Goal: Communication & Community: Answer question/provide support

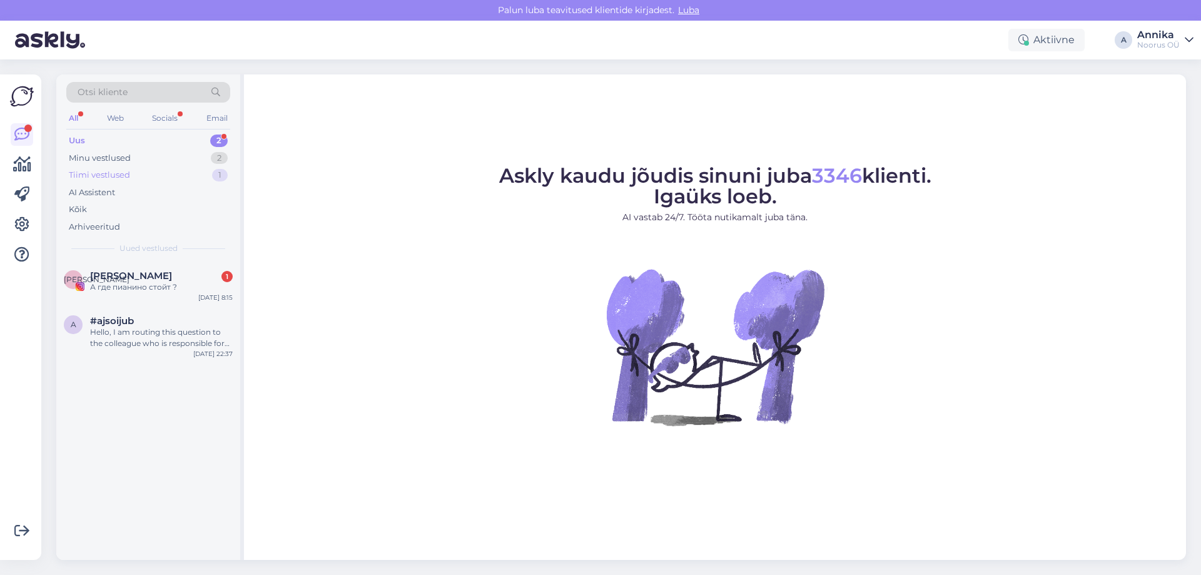
click at [163, 176] on div "Tiimi vestlused 1" at bounding box center [148, 175] width 164 height 18
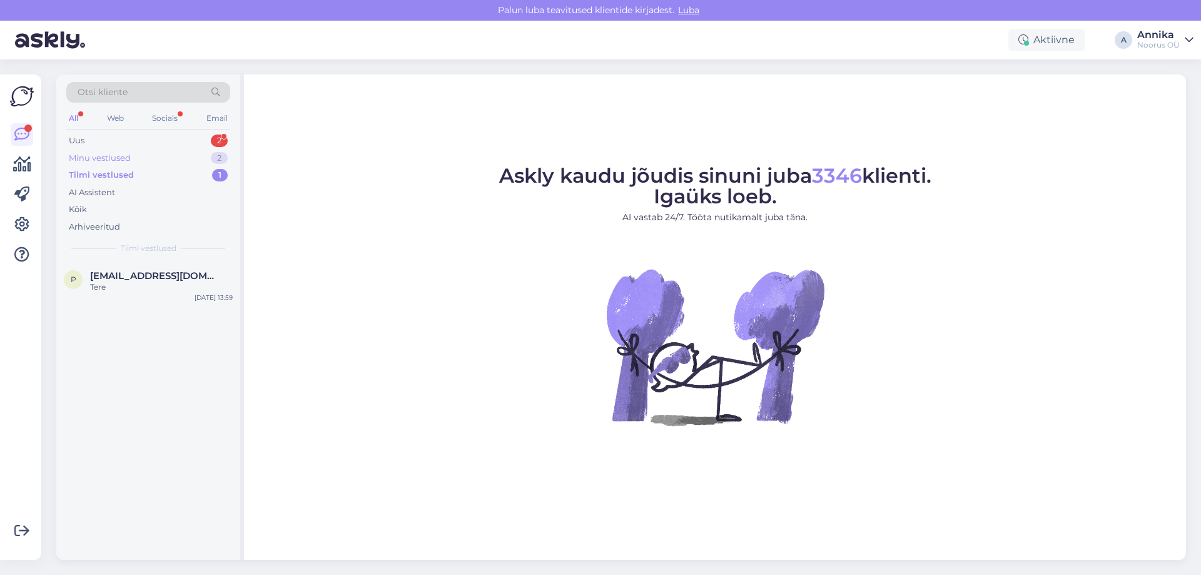
click at [172, 155] on div "Minu vestlused 2" at bounding box center [148, 159] width 164 height 18
click at [171, 130] on div "Otsi kliente All Web Socials Email Uus 2 Minu vestlused 2 Tiimi vestlused 1 AI …" at bounding box center [148, 167] width 184 height 187
click at [167, 134] on div "Uus 2" at bounding box center [148, 141] width 164 height 18
click at [126, 156] on div "Minu vestlused" at bounding box center [100, 158] width 62 height 13
click at [139, 350] on div "I will forward this question to my colleague, who is responsible for this. The …" at bounding box center [161, 349] width 143 height 23
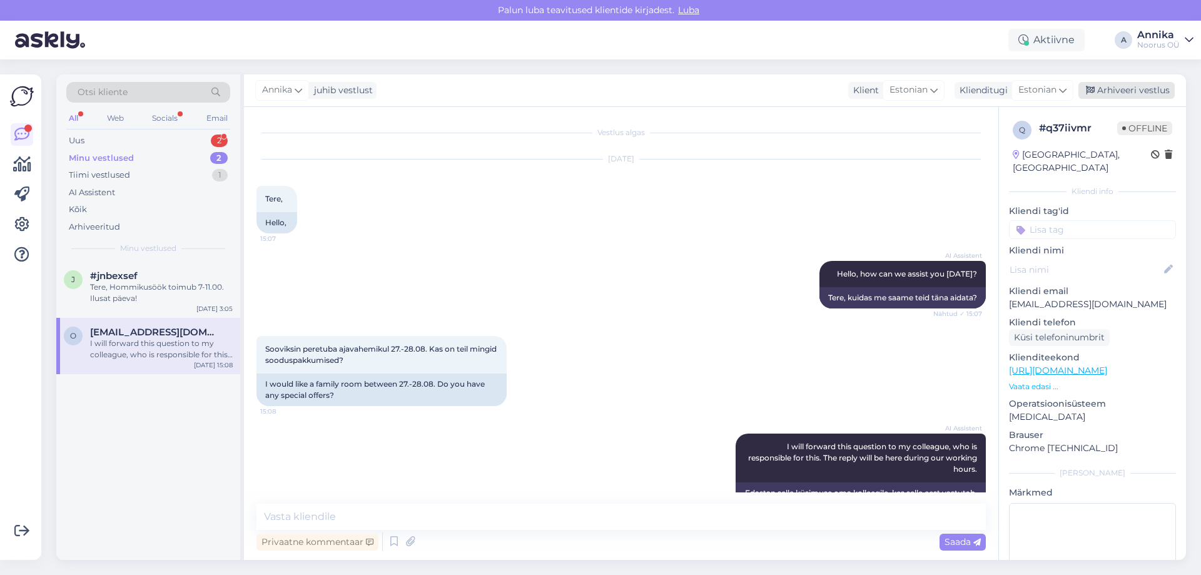
click at [1125, 91] on div "Arhiveeri vestlus" at bounding box center [1127, 90] width 96 height 17
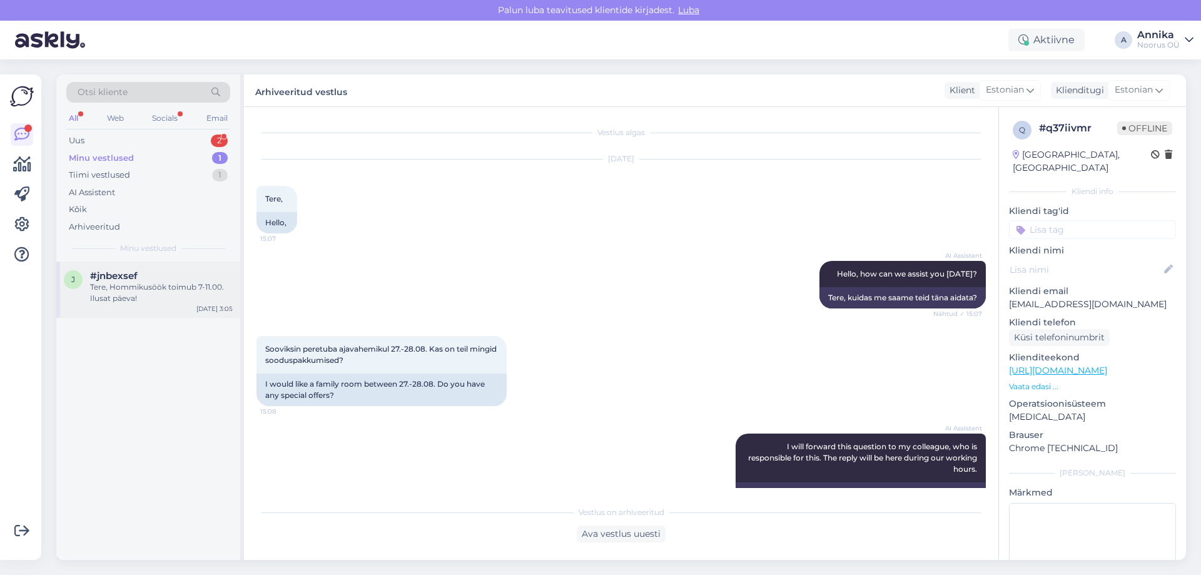
click at [175, 298] on div "Tere, Hommikusöök toimub 7-11.00. Ilusat päeva!" at bounding box center [161, 293] width 143 height 23
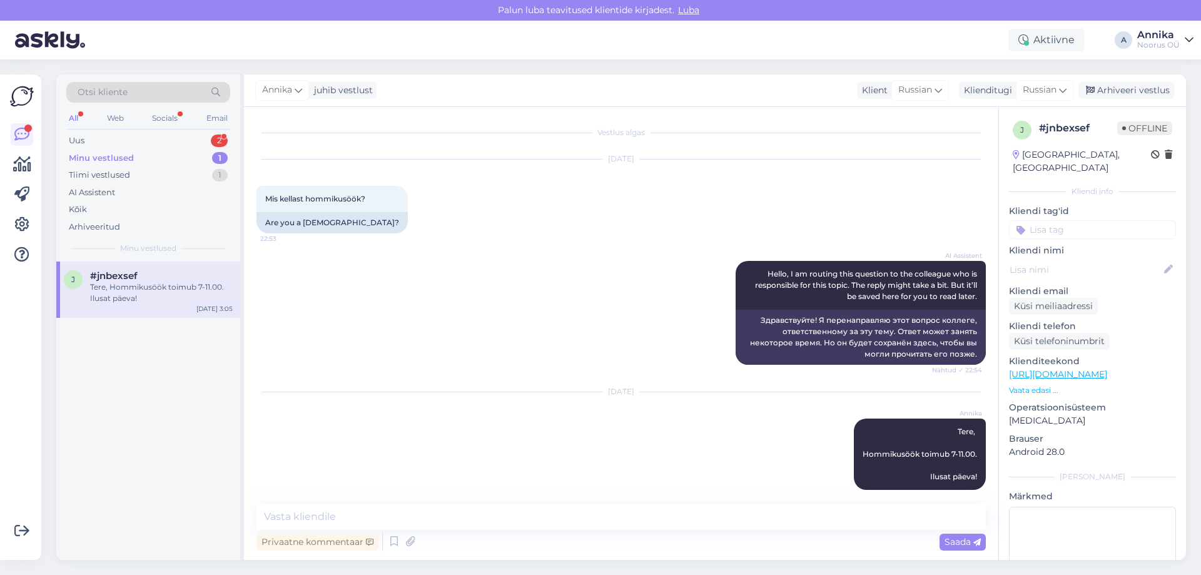
scroll to position [11, 0]
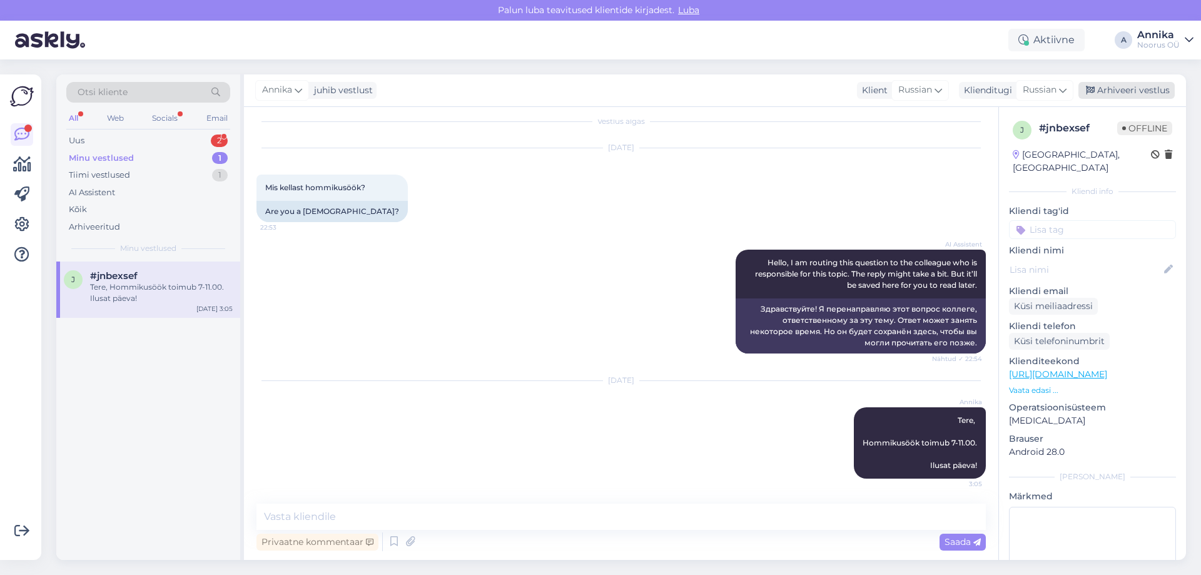
click at [1103, 91] on div "Arhiveeri vestlus" at bounding box center [1127, 90] width 96 height 17
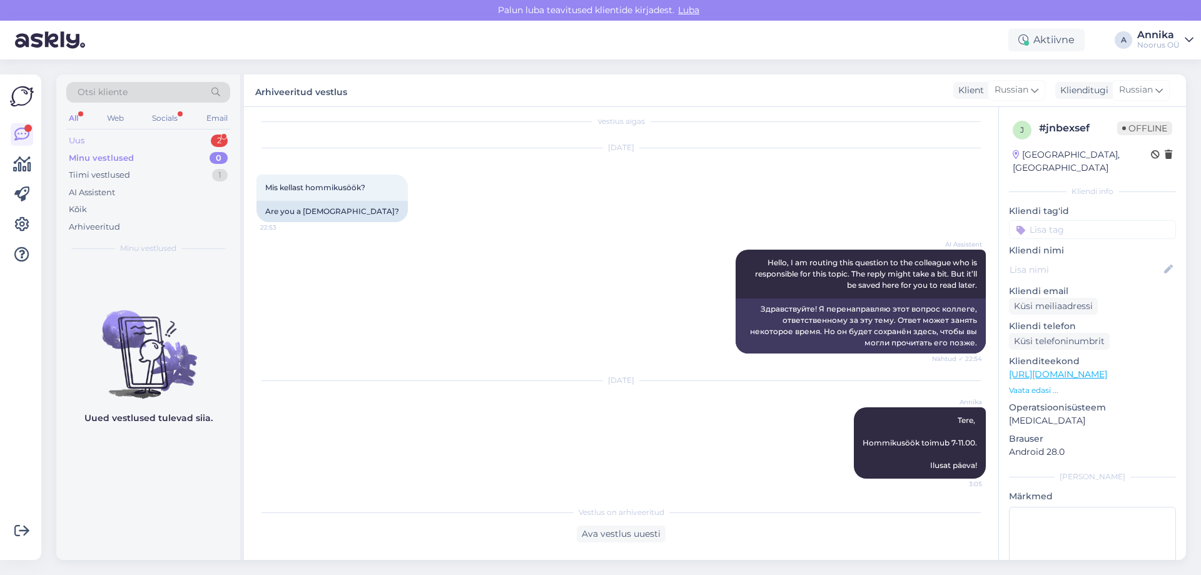
click at [174, 141] on div "Uus 2" at bounding box center [148, 141] width 164 height 18
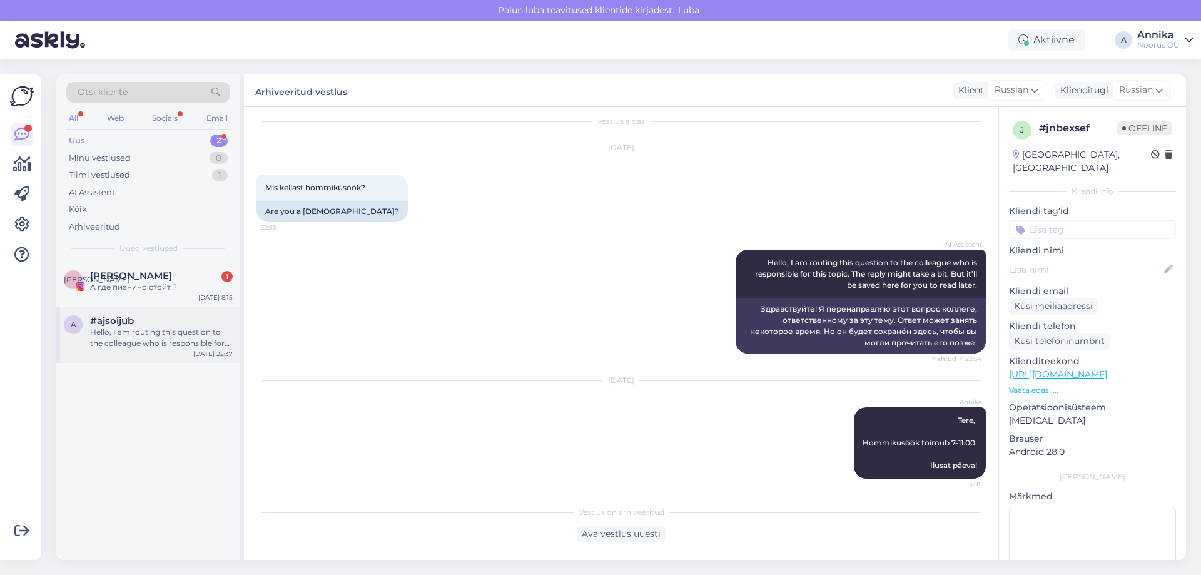
click at [134, 325] on span "#ajsoijub" at bounding box center [112, 320] width 44 height 11
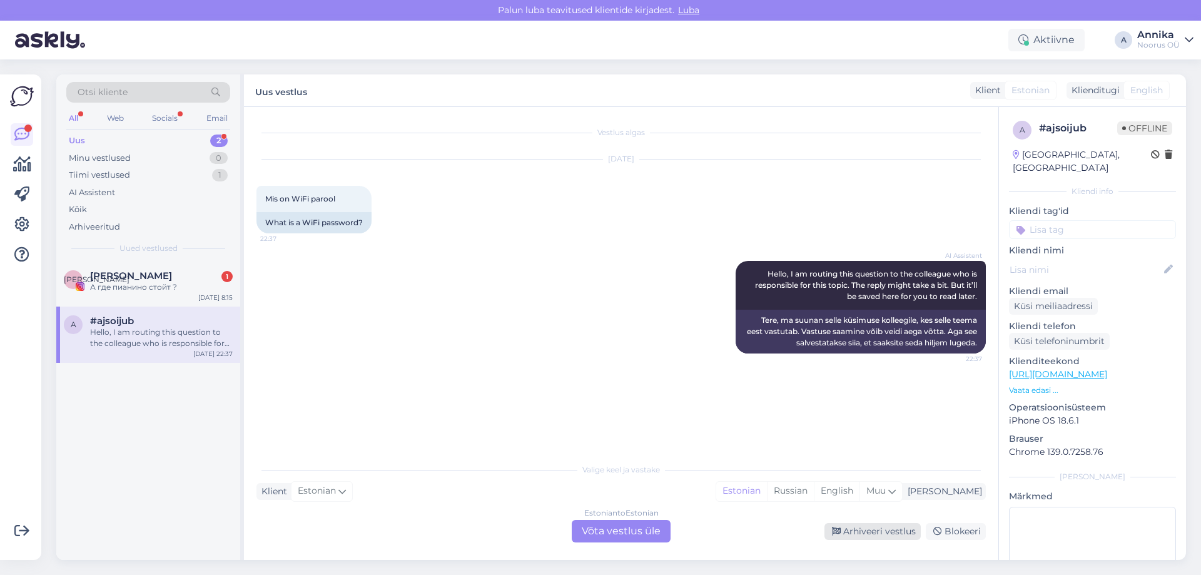
click at [886, 528] on div "Arhiveeri vestlus" at bounding box center [873, 531] width 96 height 17
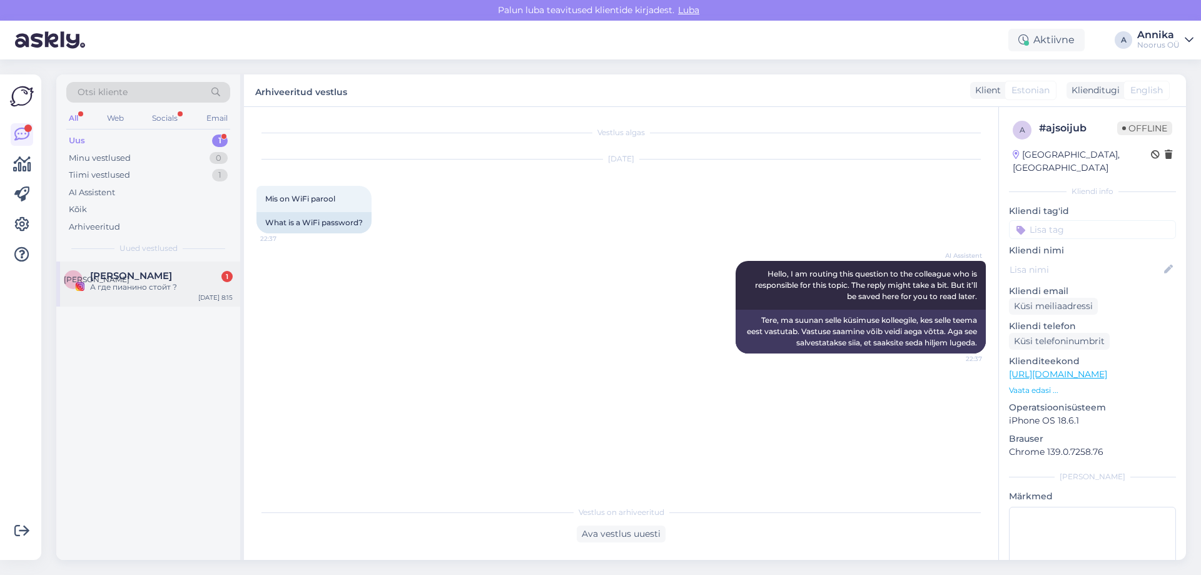
click at [176, 283] on div "А где пианино стойт ?" at bounding box center [161, 287] width 143 height 11
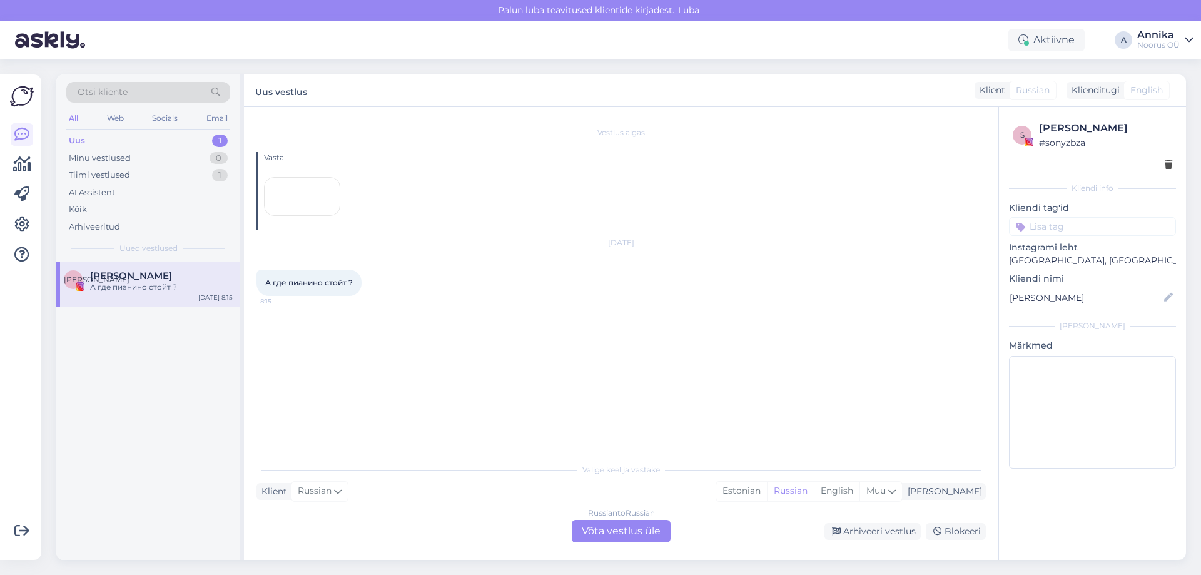
click at [315, 216] on div at bounding box center [302, 196] width 76 height 39
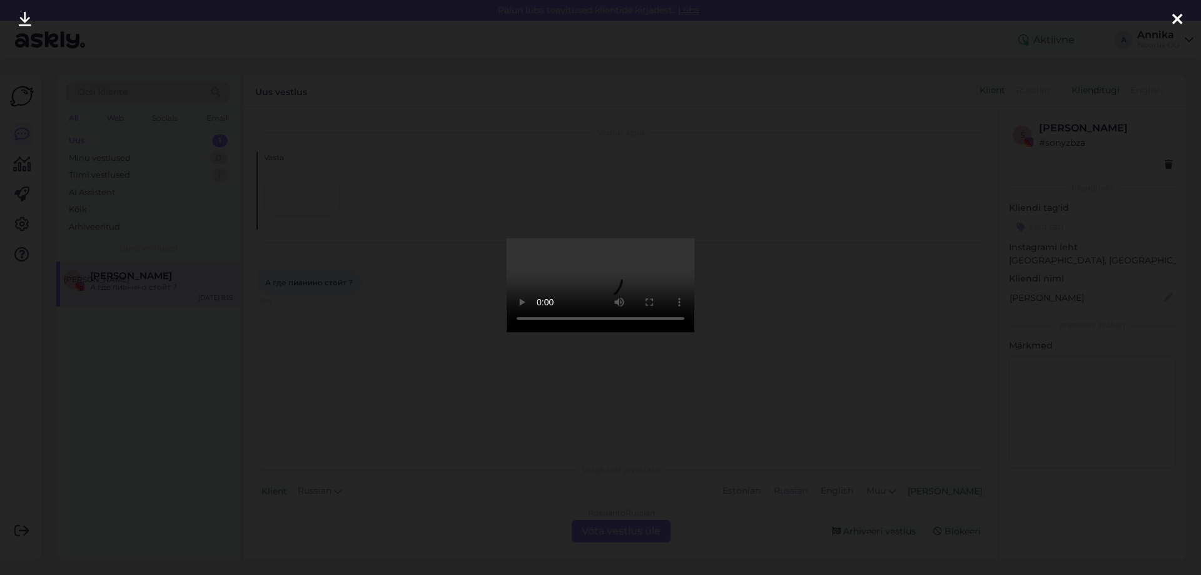
click at [852, 146] on div at bounding box center [600, 287] width 1201 height 575
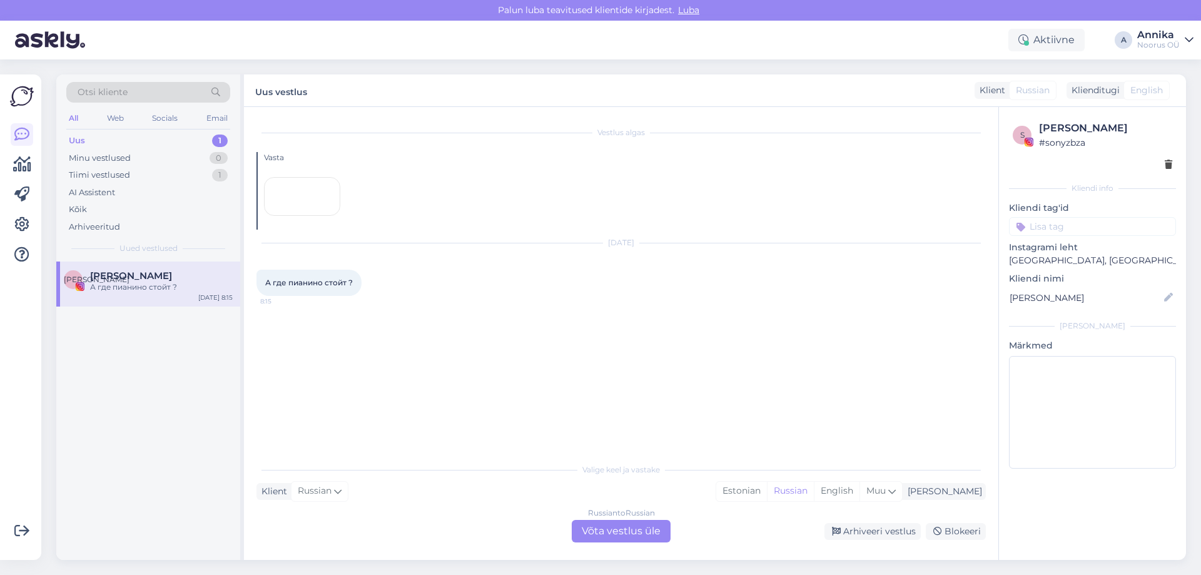
click at [621, 522] on div "Russian to Russian Võta vestlus üle" at bounding box center [621, 531] width 99 height 23
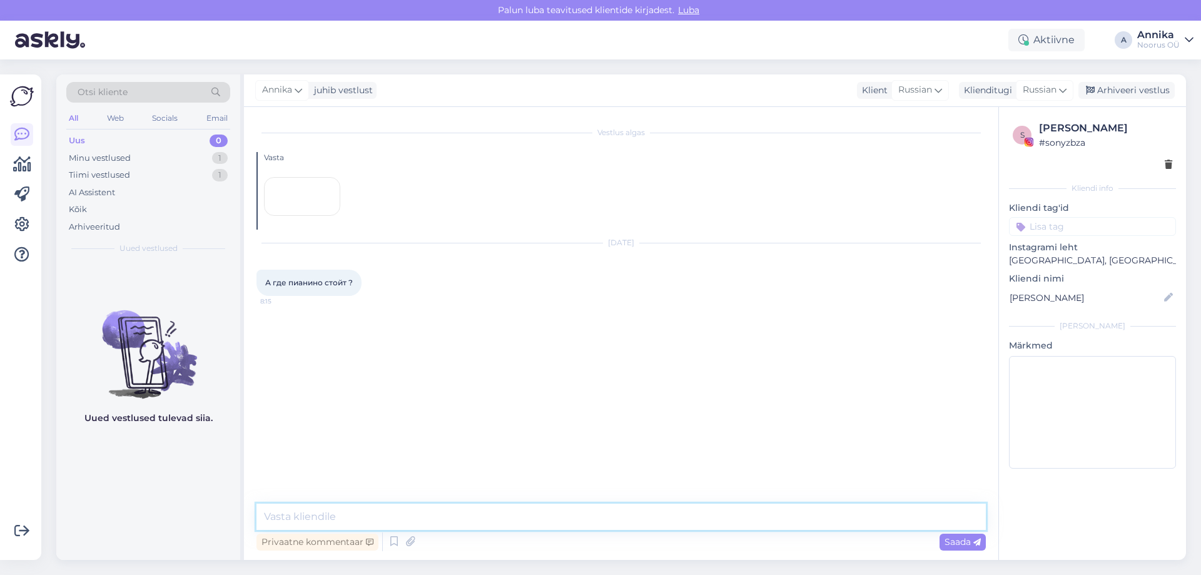
click at [572, 510] on textarea at bounding box center [620, 517] width 729 height 26
type textarea "дОБРОЕ"
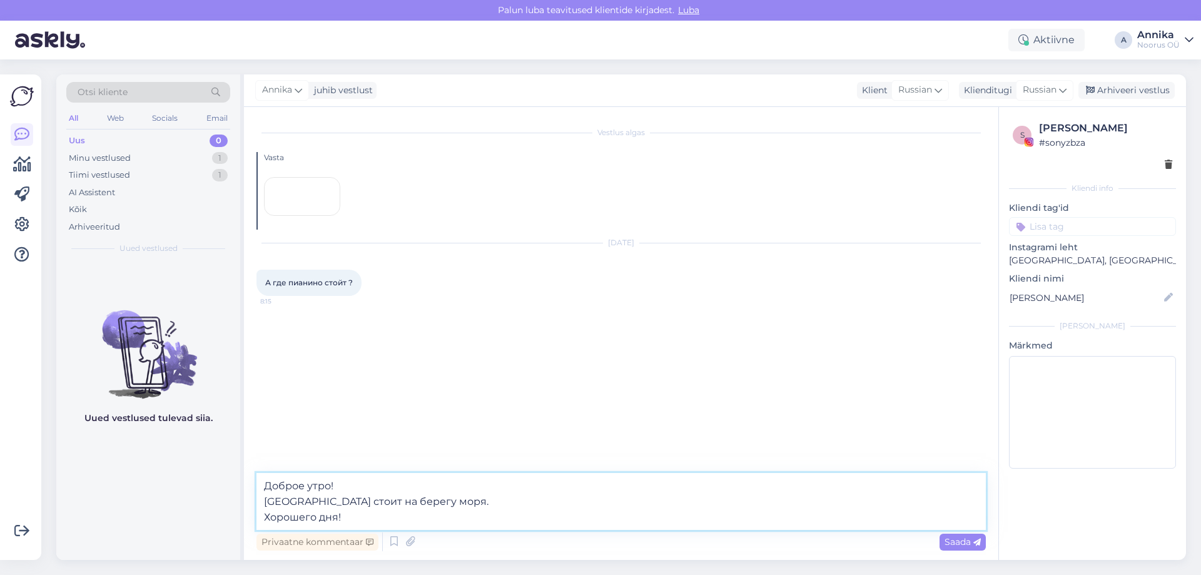
type textarea "Доброе утро! [GEOGRAPHIC_DATA] стоит на берегу моря. Хорошего дня!"
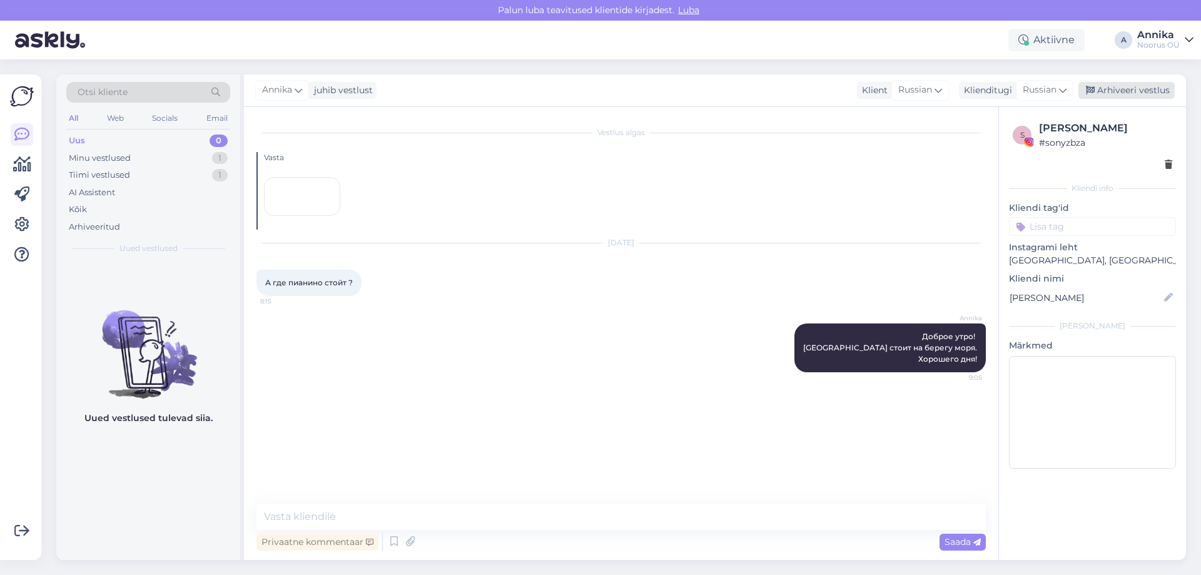
click at [1094, 86] on icon at bounding box center [1090, 90] width 9 height 9
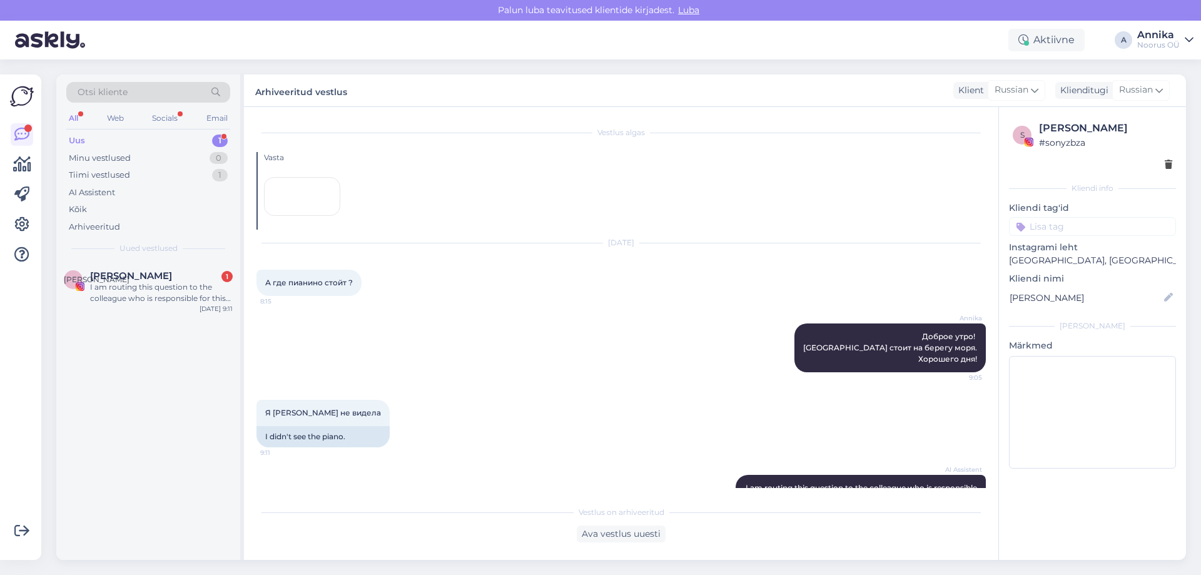
scroll to position [198, 0]
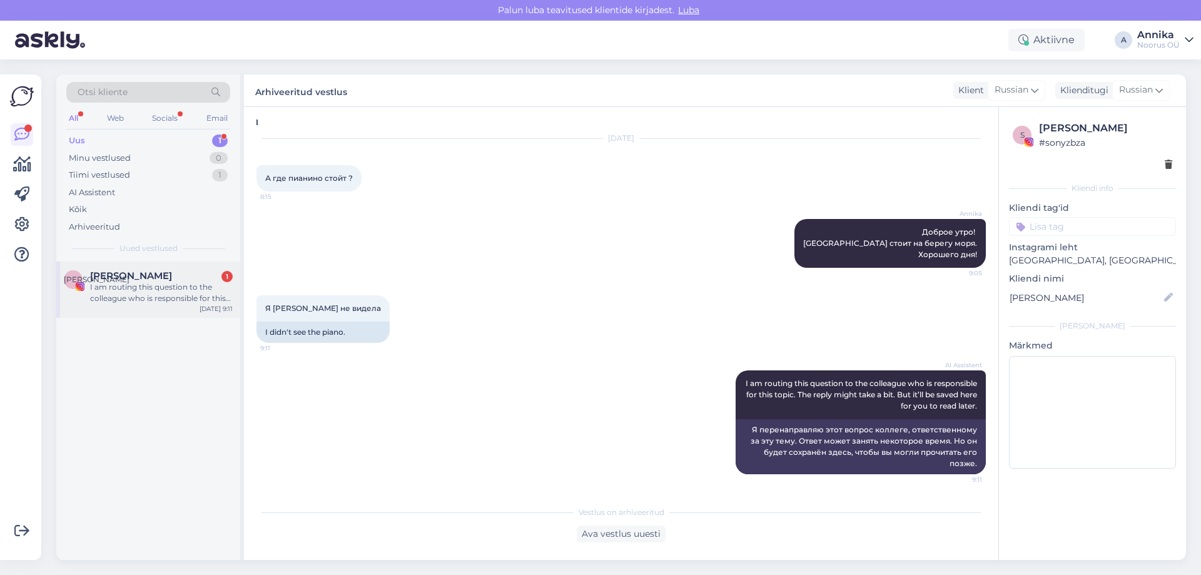
click at [200, 288] on div "I am routing this question to the colleague who is responsible for this topic. …" at bounding box center [161, 293] width 143 height 23
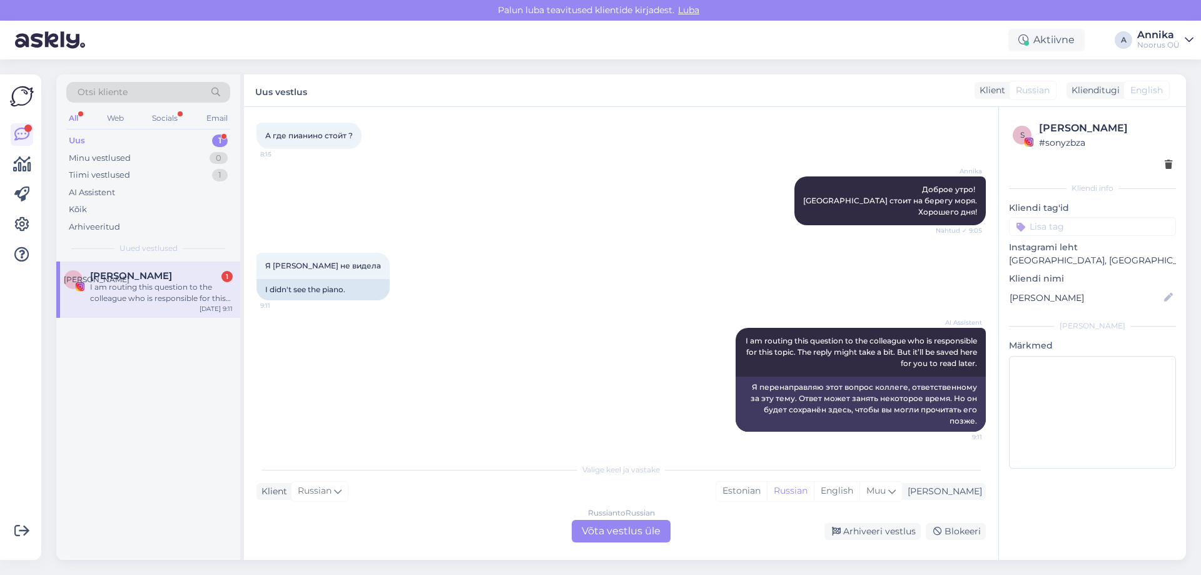
scroll to position [241, 0]
drag, startPoint x: 403, startPoint y: 345, endPoint x: 411, endPoint y: 338, distance: 10.7
click at [411, 338] on div "AI Assistent I am routing this question to the colleague who is responsible for…" at bounding box center [620, 379] width 729 height 131
click at [740, 530] on div "Valige keel ja vastake Klient Russian Mina Estonian Russian English Muu Russian…" at bounding box center [620, 500] width 729 height 86
click at [664, 529] on div "Russian to Russian Võta vestlus üle" at bounding box center [621, 531] width 99 height 23
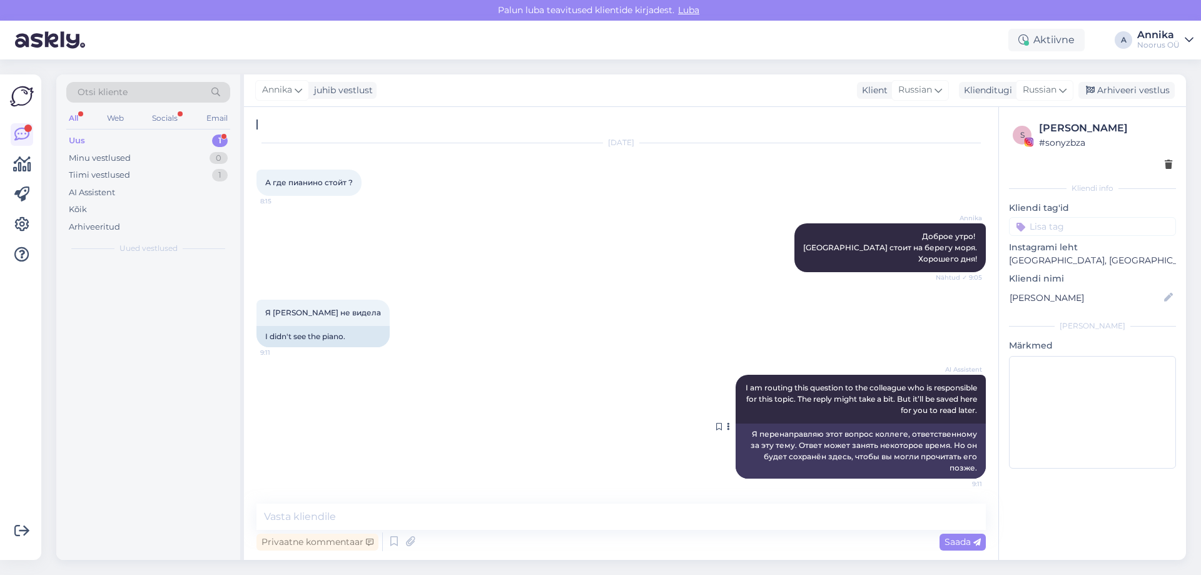
scroll to position [194, 0]
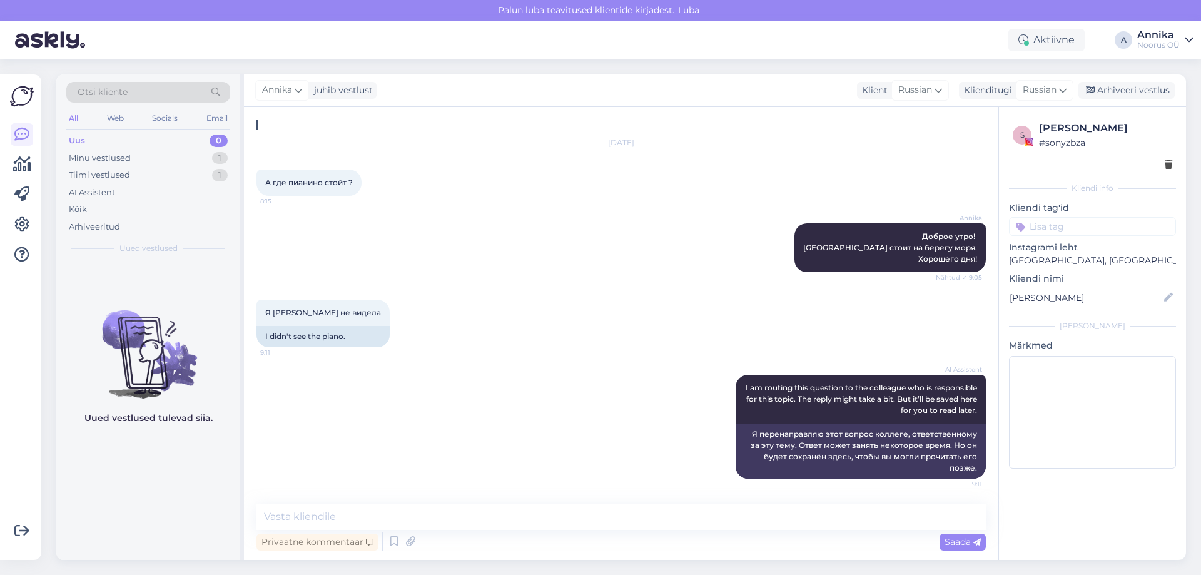
click at [743, 242] on div "[PERSON_NAME] утро! [GEOGRAPHIC_DATA] стоит на берегу моря. Хорошего дня! Nähtu…" at bounding box center [620, 248] width 729 height 76
click at [313, 519] on textarea at bounding box center [620, 517] width 729 height 26
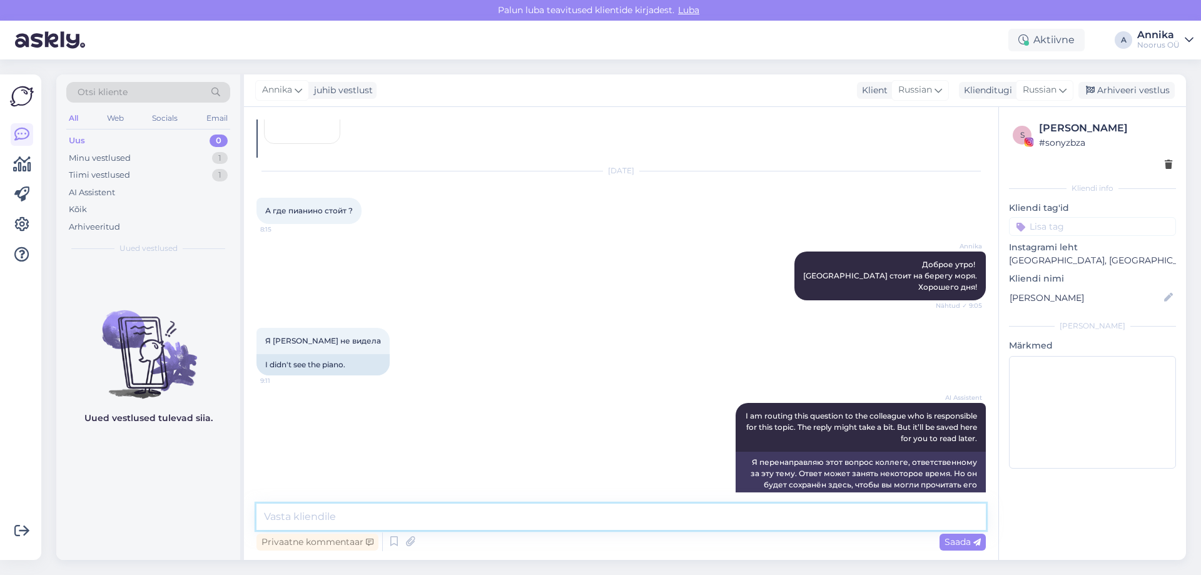
scroll to position [0, 0]
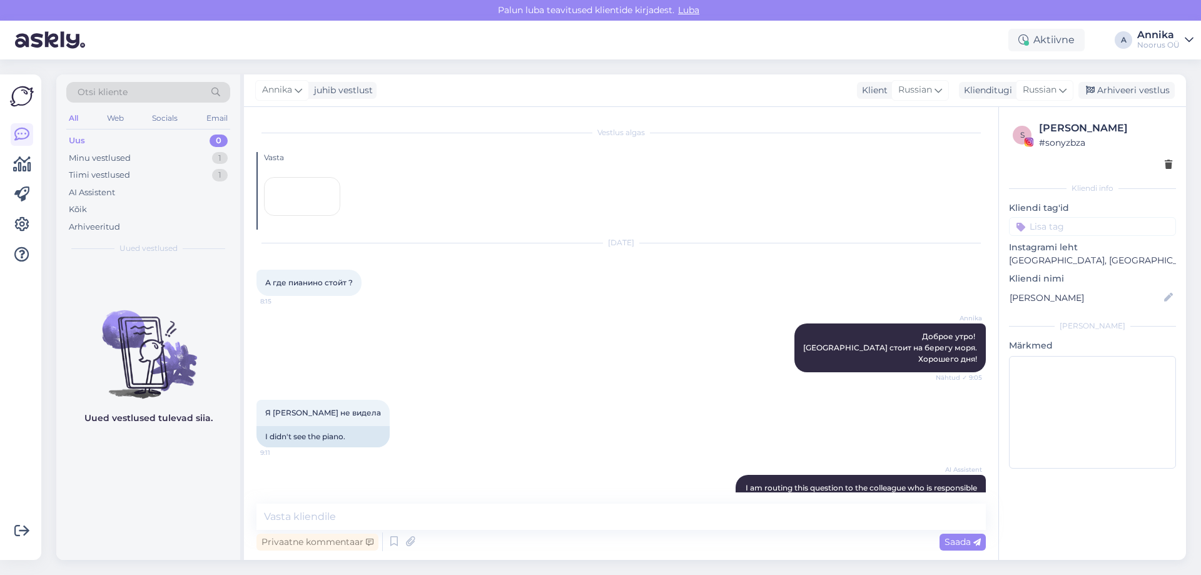
click at [269, 208] on div at bounding box center [302, 196] width 76 height 39
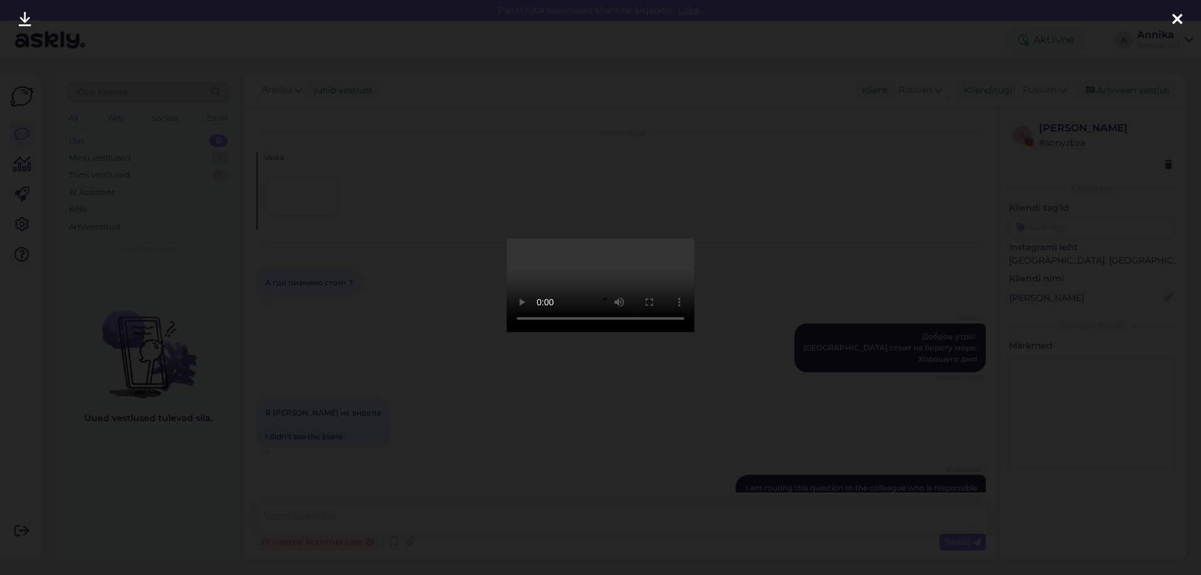
click at [882, 76] on div at bounding box center [600, 287] width 1201 height 575
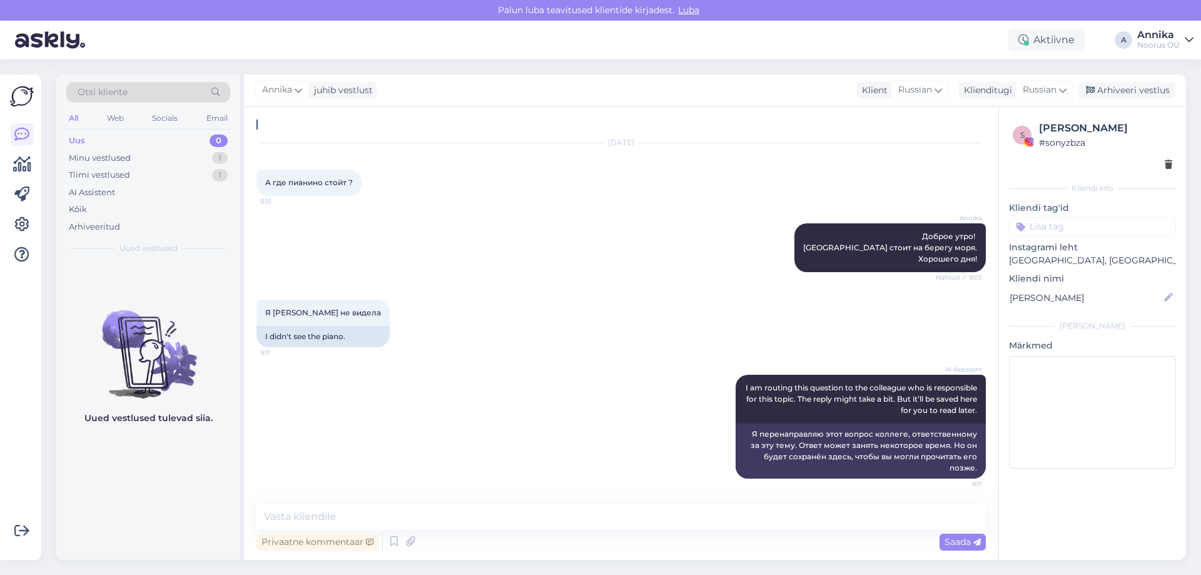
scroll to position [194, 0]
click at [360, 509] on textarea at bounding box center [620, 517] width 729 height 26
click at [418, 295] on div "Я [PERSON_NAME] не видела 9:11 I didn't see the piano." at bounding box center [620, 323] width 729 height 75
drag, startPoint x: 561, startPoint y: 345, endPoint x: 539, endPoint y: 323, distance: 30.5
click at [562, 343] on div "Я [PERSON_NAME] не видела 9:11 I didn't see the piano." at bounding box center [620, 323] width 729 height 75
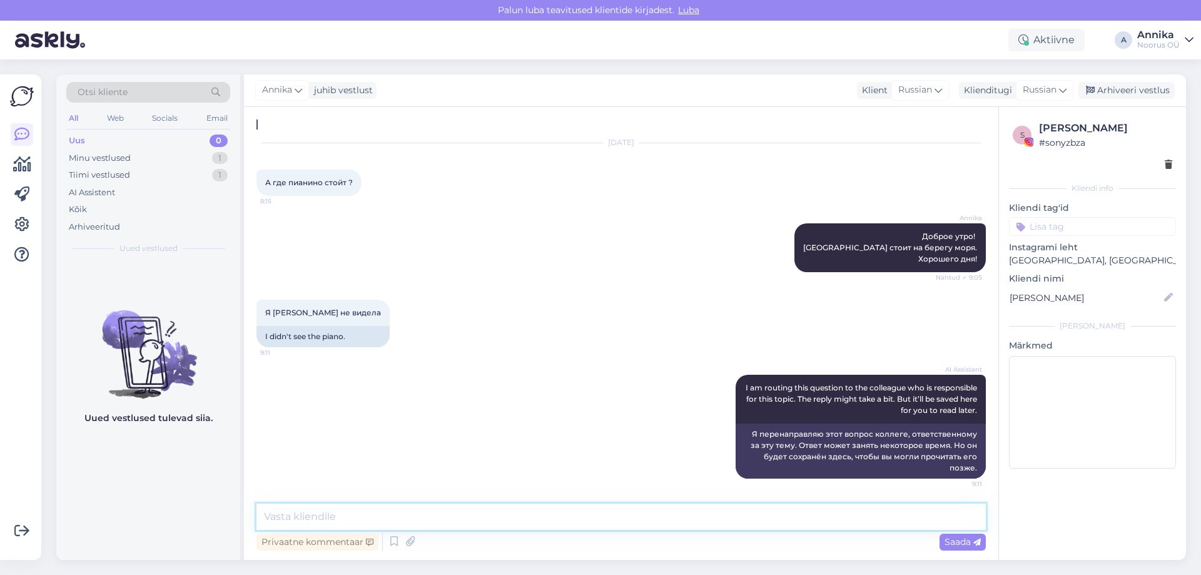
click at [308, 515] on textarea at bounding box center [620, 517] width 729 height 26
type textarea "От нашего отеля стоит чуть по левую сторону."
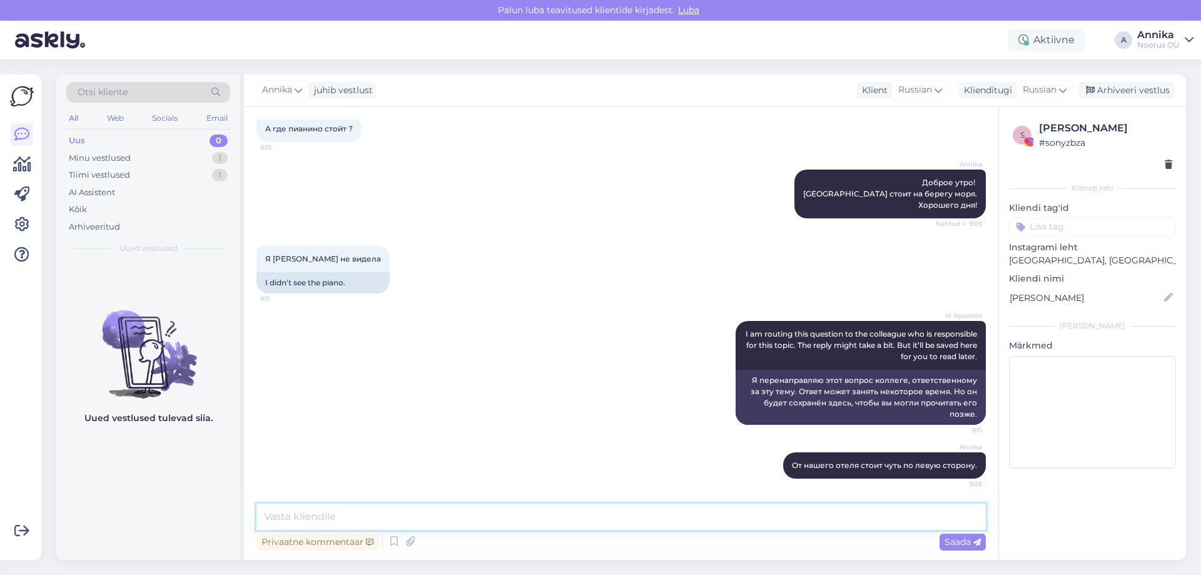
scroll to position [248, 0]
click at [1101, 102] on div "[PERSON_NAME] vestlust Klient [DEMOGRAPHIC_DATA] Klienditugi [DEMOGRAPHIC_DATA]…" at bounding box center [715, 90] width 942 height 33
click at [1102, 94] on div "Arhiveeri vestlus" at bounding box center [1127, 90] width 96 height 17
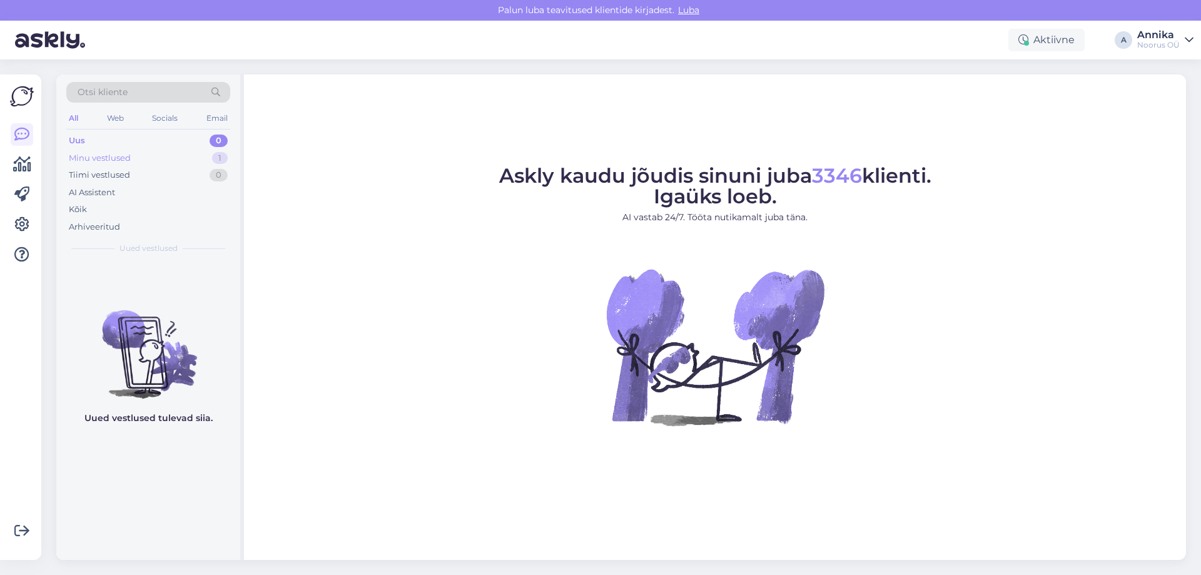
click at [168, 166] on div "Minu vestlused 1" at bounding box center [148, 159] width 164 height 18
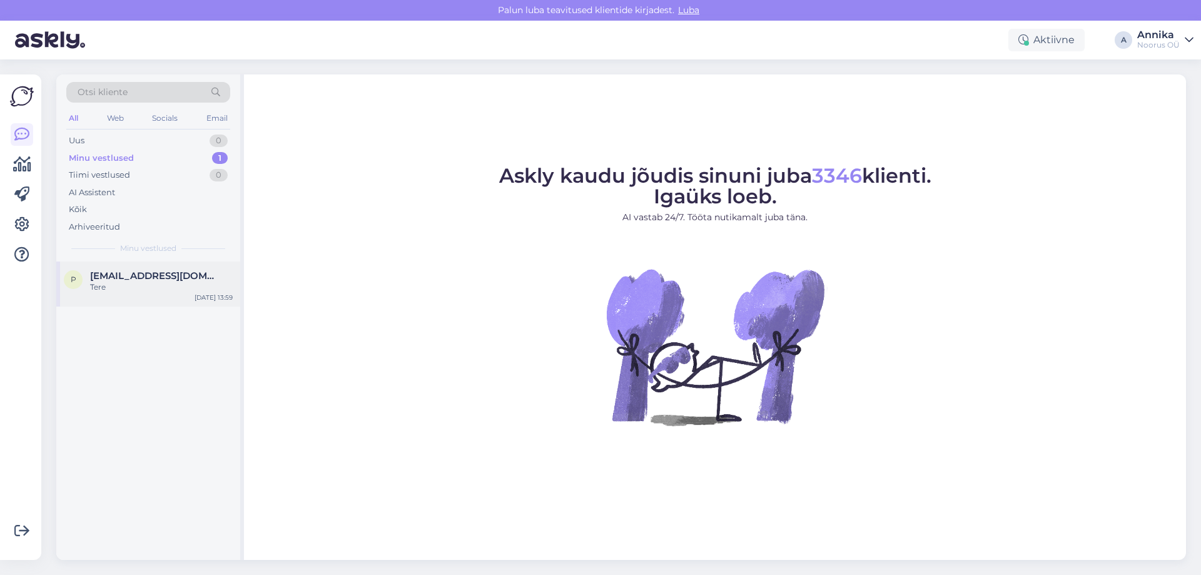
click at [163, 269] on div "p priit.solovjev@gmail.com Tere Aug 24 13:59" at bounding box center [148, 284] width 184 height 45
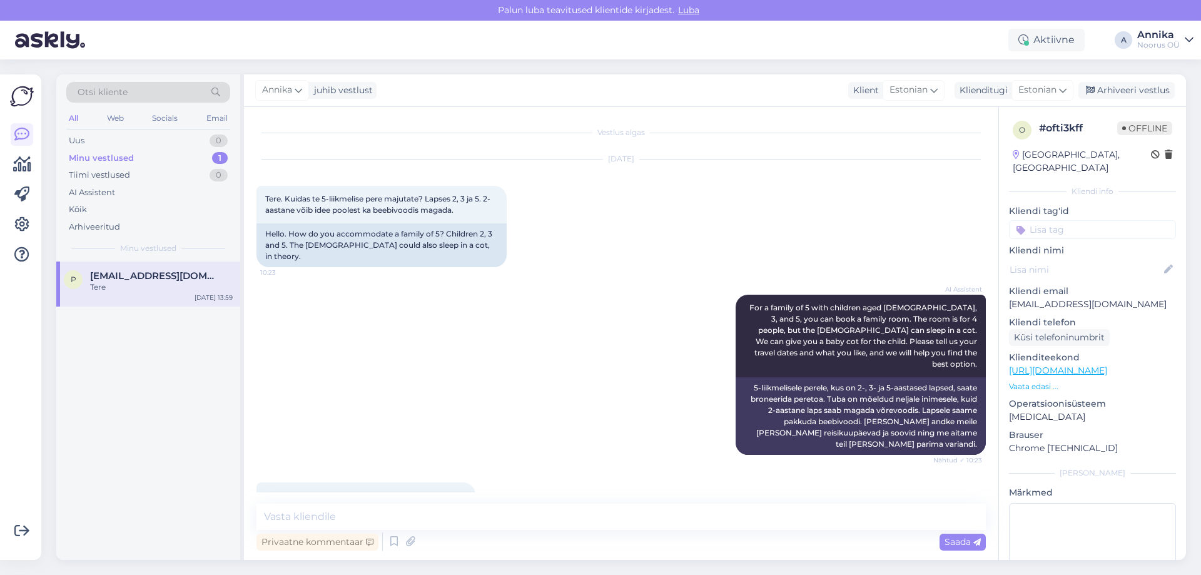
scroll to position [320, 0]
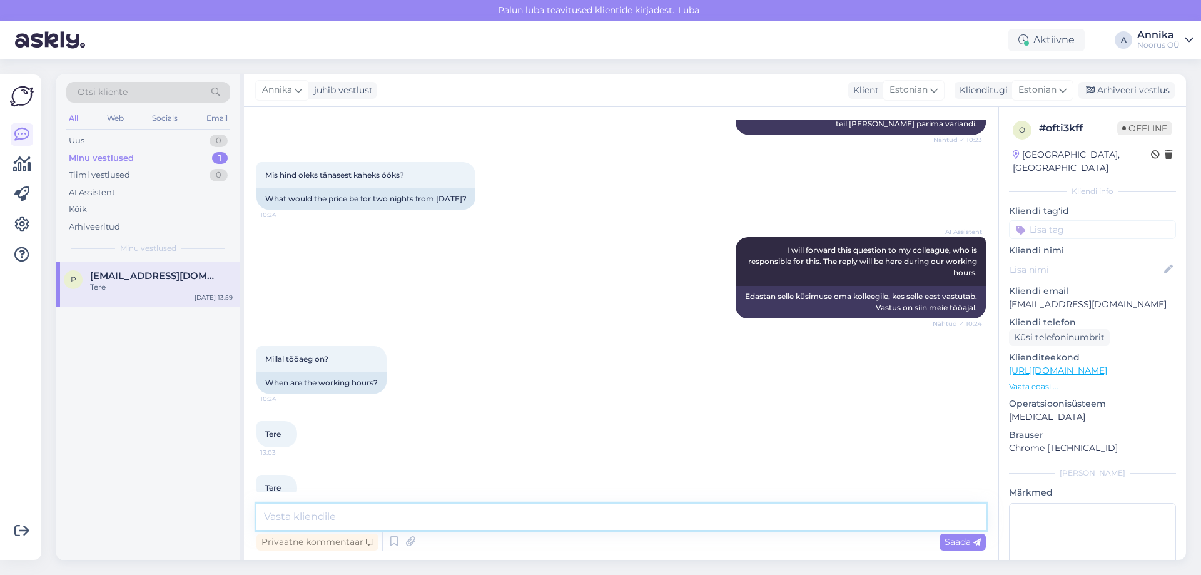
click at [432, 512] on textarea at bounding box center [620, 517] width 729 height 26
type textarea "Tere!"
drag, startPoint x: 237, startPoint y: 531, endPoint x: 156, endPoint y: 533, distance: 80.7
click at [156, 533] on div "Otsi kliente All Web Socials Email Uus 0 Minu vestlused 1 Tiimi vestlused 0 AI …" at bounding box center [621, 316] width 1130 height 485
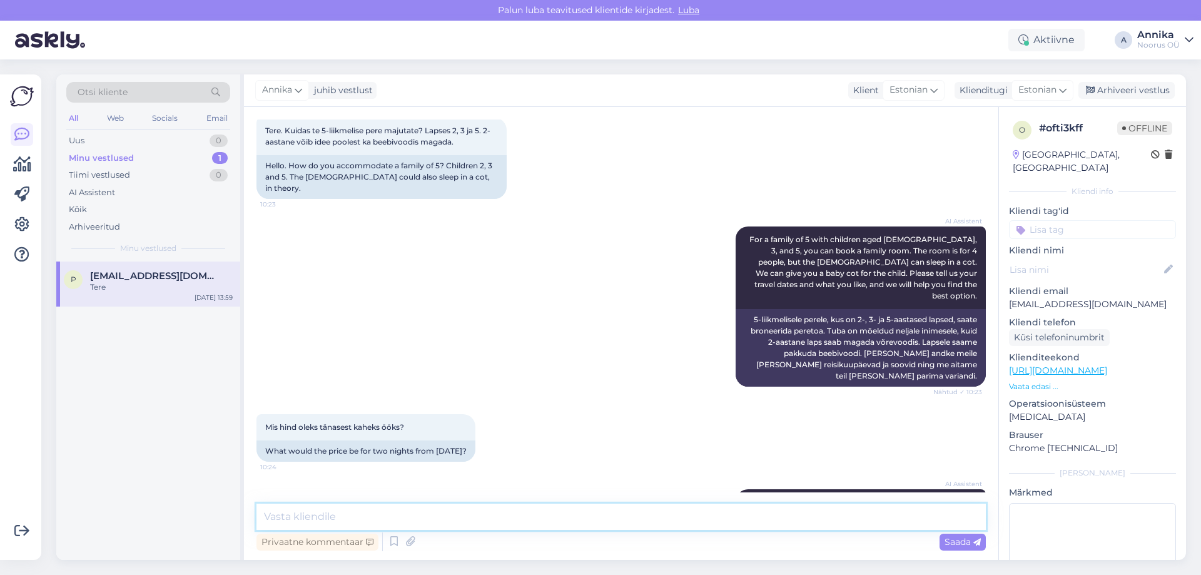
scroll to position [0, 0]
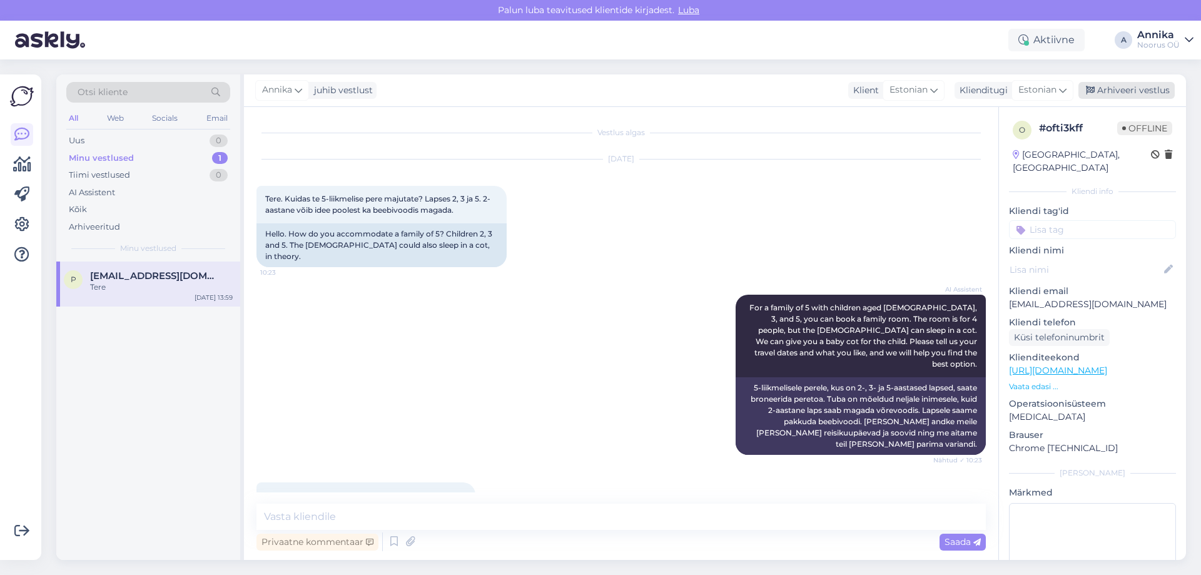
click at [1140, 90] on div "Arhiveeri vestlus" at bounding box center [1127, 90] width 96 height 17
drag, startPoint x: 1140, startPoint y: 90, endPoint x: 925, endPoint y: 6, distance: 230.4
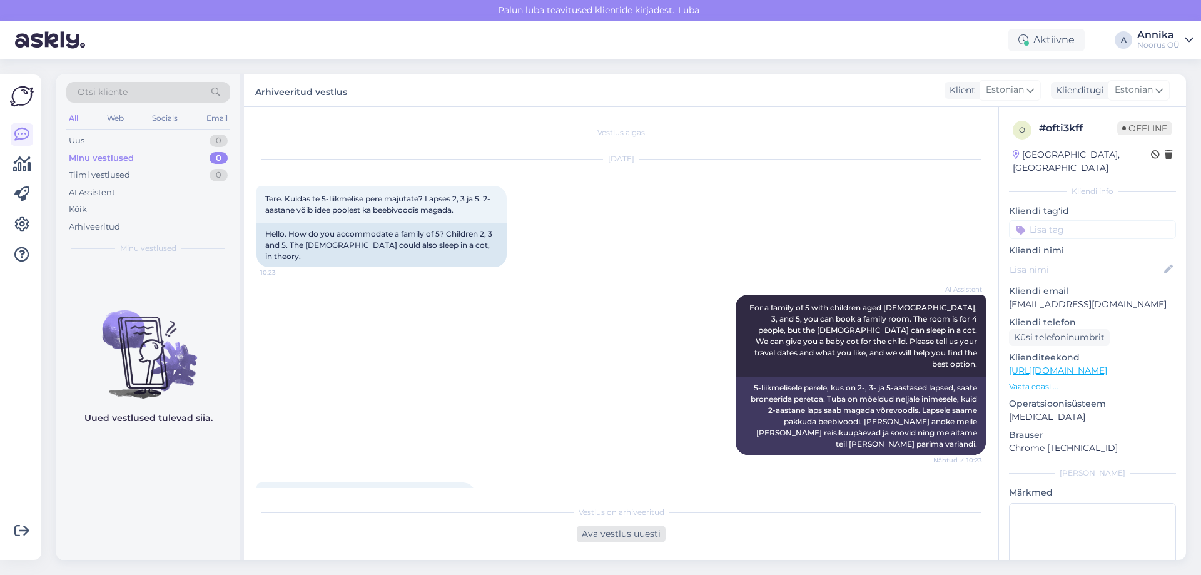
click at [618, 541] on div "Ava vestlus uuesti" at bounding box center [621, 534] width 89 height 17
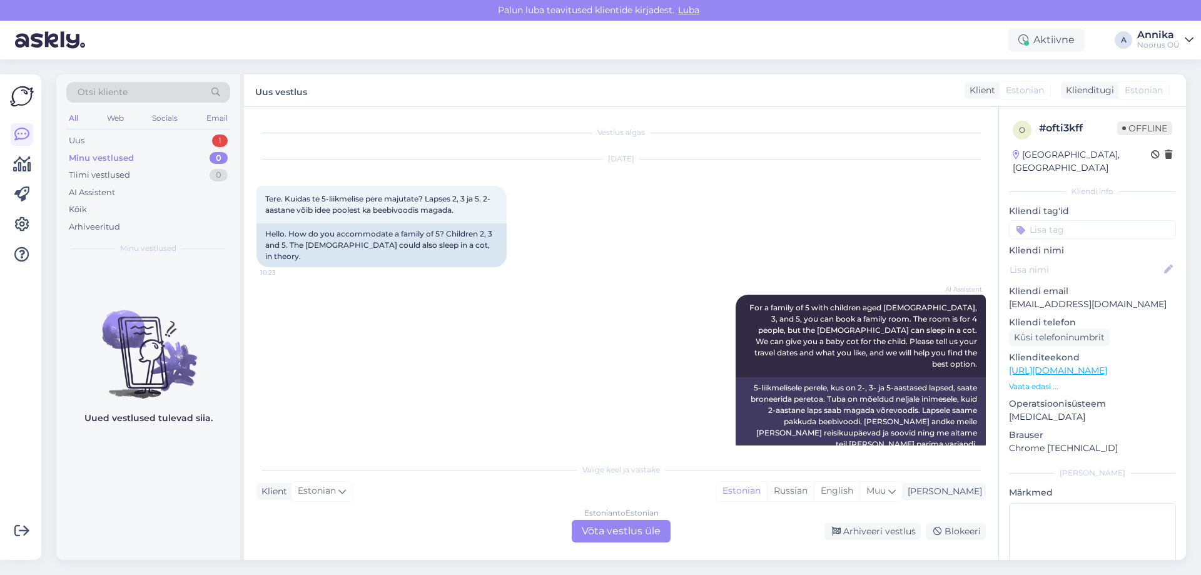
click at [612, 527] on div "Estonian to Estonian Võta vestlus üle" at bounding box center [621, 531] width 99 height 23
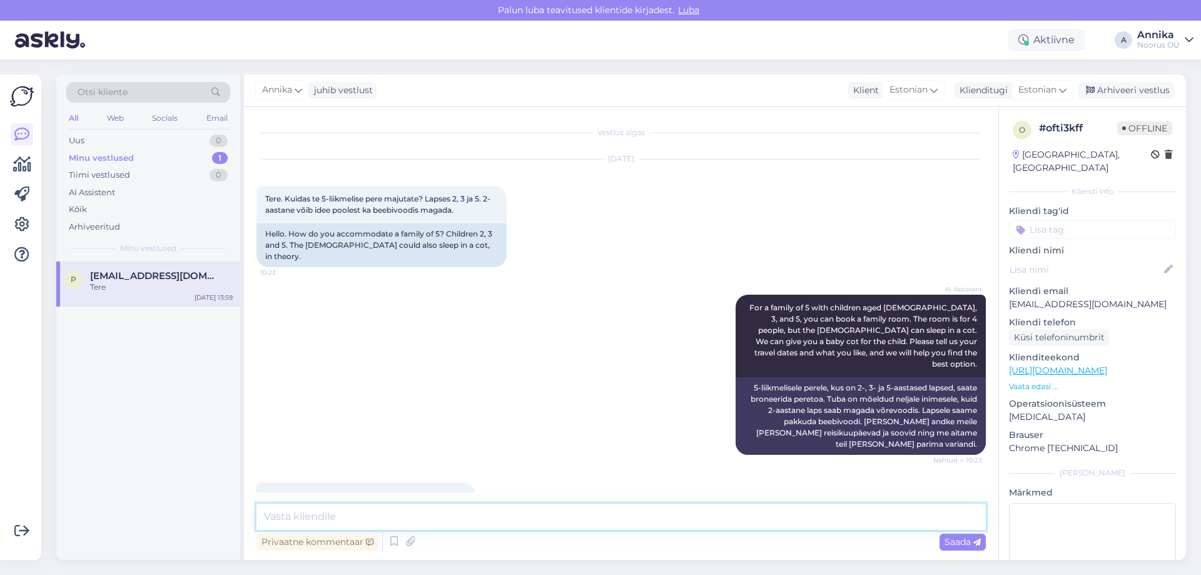
click at [587, 510] on textarea at bounding box center [620, 517] width 729 height 26
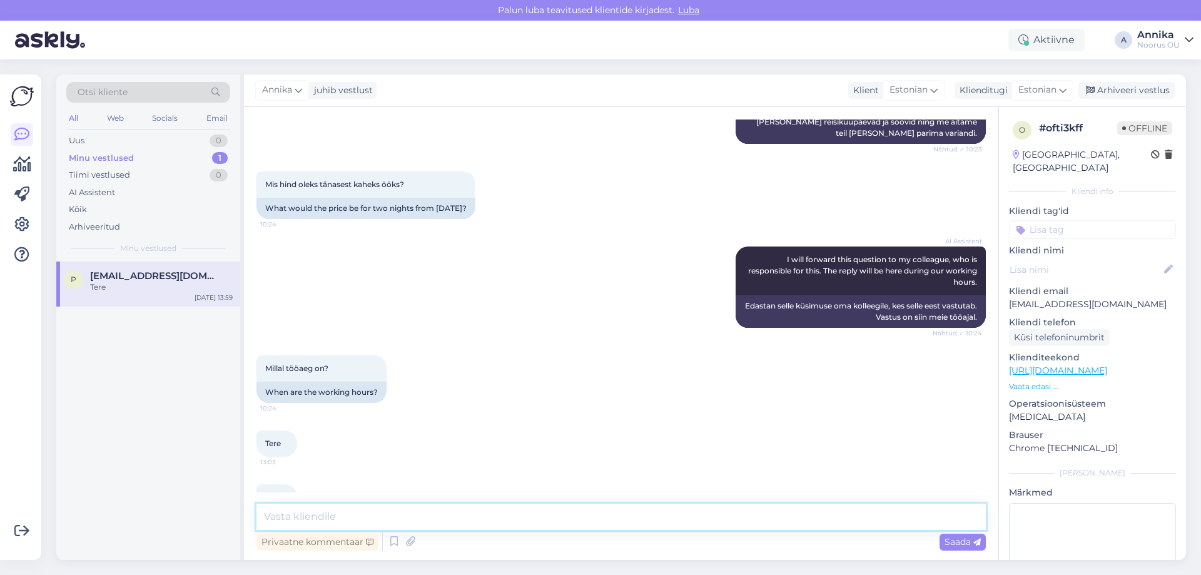
scroll to position [320, 0]
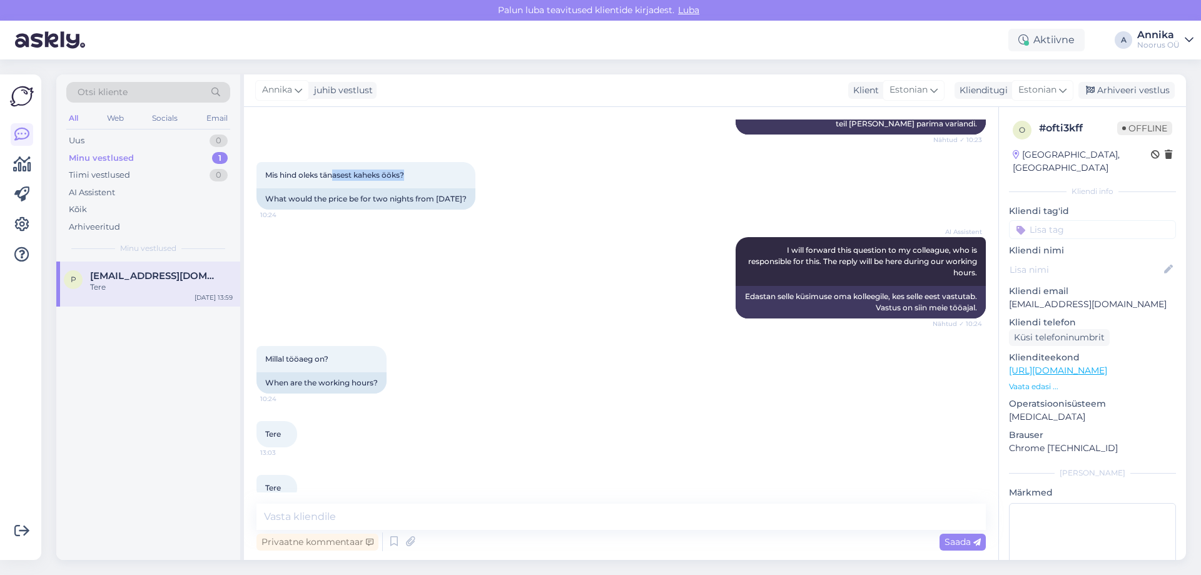
drag, startPoint x: 333, startPoint y: 151, endPoint x: 495, endPoint y: 159, distance: 162.2
click at [495, 159] on div "Mis hind oleks tänasest kaheks ööks? 10:24 What would the price be for two nigh…" at bounding box center [620, 185] width 729 height 75
drag, startPoint x: 1154, startPoint y: 68, endPoint x: 1150, endPoint y: 90, distance: 22.1
click at [1154, 69] on div "Otsi kliente All Web Socials Email Uus 0 Minu vestlused 1 Tiimi vestlused 0 AI …" at bounding box center [625, 316] width 1152 height 515
click at [1150, 90] on div "Arhiveeri vestlus" at bounding box center [1127, 90] width 96 height 17
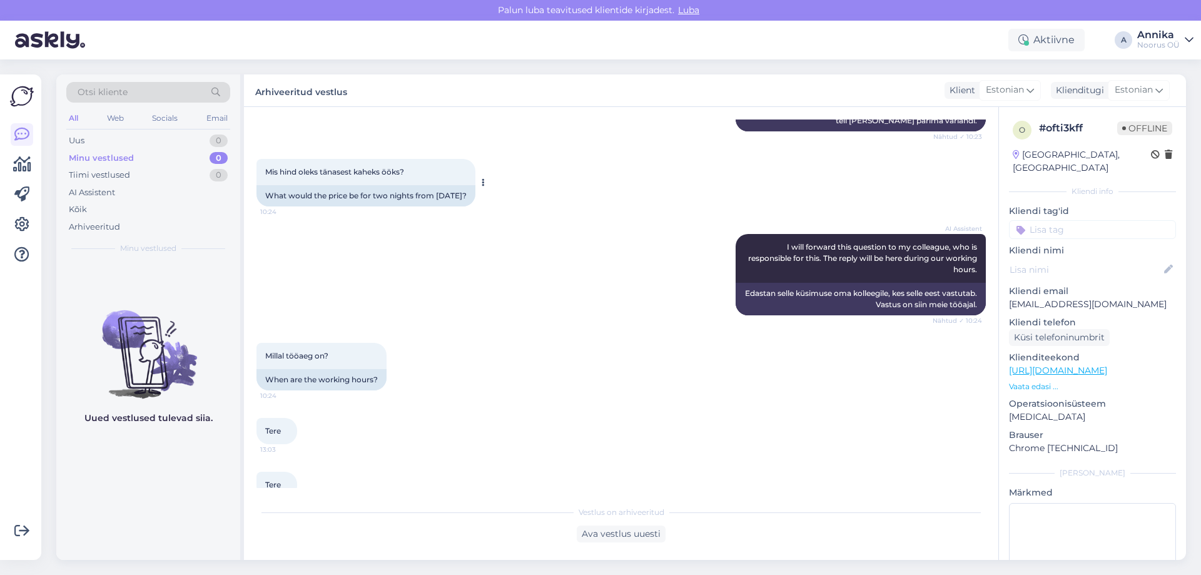
scroll to position [325, 0]
